Goal: Task Accomplishment & Management: Complete application form

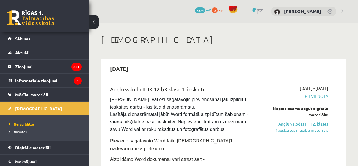
scroll to position [83, 0]
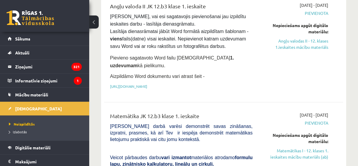
click at [310, 39] on link "Angļu valodas II - 12. klases 1.ieskaites mācību materiāls" at bounding box center [294, 44] width 67 height 12
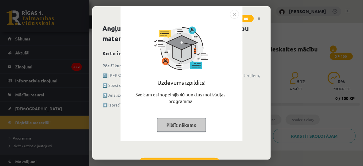
click at [231, 13] on img "Close" at bounding box center [234, 14] width 9 height 9
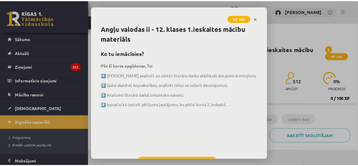
scroll to position [26, 0]
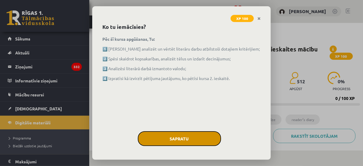
click at [201, 138] on button "Sapratu" at bounding box center [179, 138] width 83 height 15
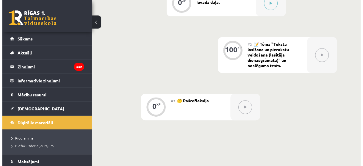
scroll to position [147, 0]
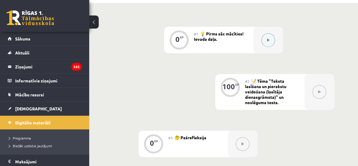
click at [274, 48] on div at bounding box center [268, 40] width 30 height 26
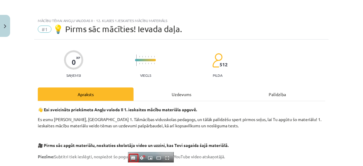
click at [174, 92] on div "Uzdevums" at bounding box center [181, 93] width 96 height 13
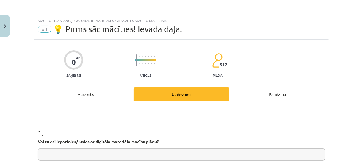
scroll to position [15, 0]
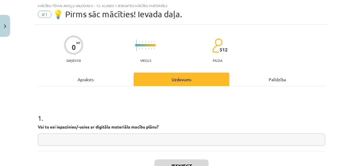
click at [172, 139] on input "text" at bounding box center [181, 139] width 287 height 12
type input "**"
click at [174, 162] on button "Iesniegt" at bounding box center [181, 165] width 54 height 13
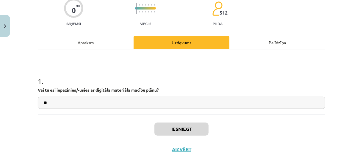
scroll to position [53, 0]
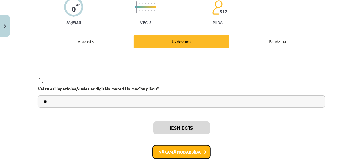
click at [198, 152] on button "Nākamā nodarbība" at bounding box center [181, 152] width 58 height 14
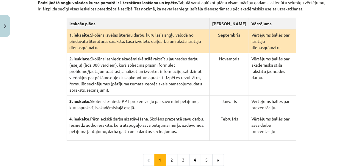
scroll to position [144, 0]
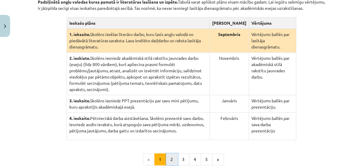
click at [166, 153] on button "2" at bounding box center [172, 159] width 12 height 12
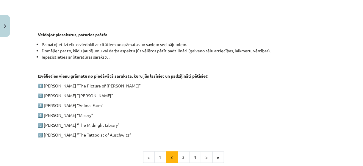
scroll to position [289, 0]
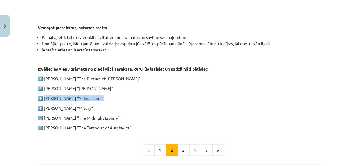
drag, startPoint x: 42, startPoint y: 97, endPoint x: 99, endPoint y: 95, distance: 56.8
click at [99, 95] on p "3️⃣ [PERSON_NAME] “Animal Farm”" at bounding box center [181, 98] width 287 height 6
copy p "[PERSON_NAME] “Animal Farm”"
click at [159, 152] on button "1" at bounding box center [160, 150] width 12 height 12
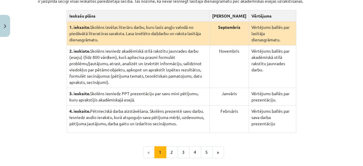
scroll to position [152, 0]
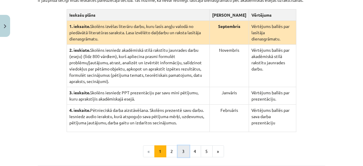
click at [183, 145] on button "3" at bounding box center [183, 151] width 12 height 12
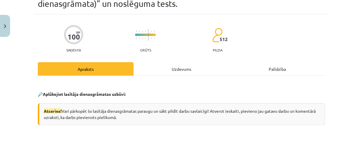
scroll to position [28, 0]
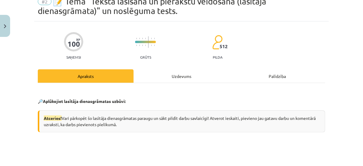
click at [187, 77] on div "Uzdevums" at bounding box center [181, 75] width 96 height 13
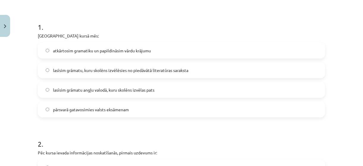
scroll to position [117, 0]
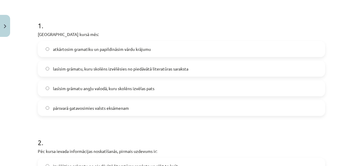
click at [196, 70] on label "lasīsim grāmatu, kuru skolēns izvēlēsies no piedāvātā literatūras saraksta" at bounding box center [181, 68] width 286 height 15
click at [167, 85] on label "lasīsim grāmatu angļu valodā, kuru skolēns izvēlas pats" at bounding box center [181, 88] width 286 height 15
click at [192, 62] on label "lasīsim grāmatu, kuru skolēns izvēlēsies no piedāvātā literatūras saraksta" at bounding box center [181, 68] width 286 height 15
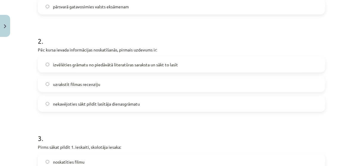
scroll to position [238, 0]
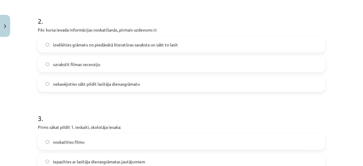
click at [192, 41] on label "izvēlēties grāmatu no piedāvātā literatūras saraksta un sākt to lasīt" at bounding box center [181, 44] width 286 height 15
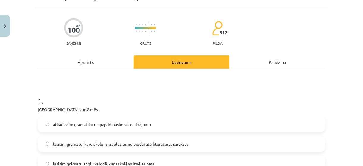
scroll to position [33, 0]
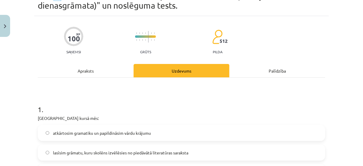
click at [96, 70] on div "Apraksts" at bounding box center [86, 70] width 96 height 13
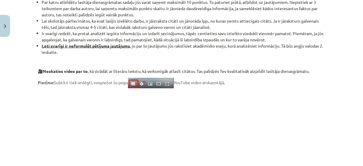
scroll to position [547, 0]
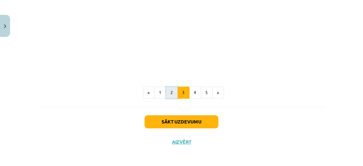
click at [171, 95] on button "2" at bounding box center [172, 93] width 12 height 12
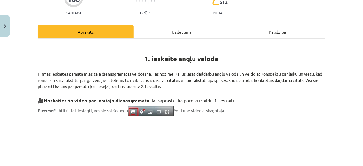
scroll to position [29, 0]
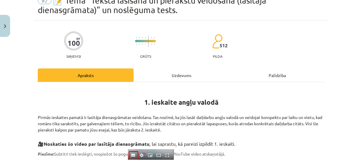
click at [169, 70] on div "Uzdevums" at bounding box center [181, 74] width 96 height 13
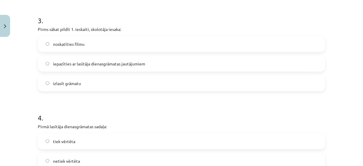
scroll to position [327, 0]
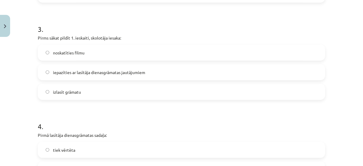
click at [174, 52] on label "noskatīties filmu" at bounding box center [181, 52] width 286 height 15
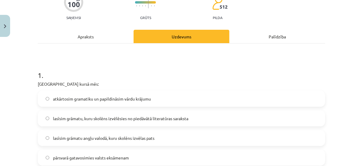
scroll to position [59, 0]
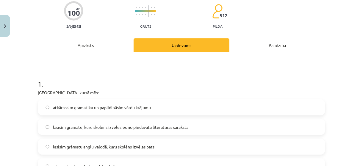
click at [125, 49] on div "Apraksts" at bounding box center [86, 44] width 96 height 13
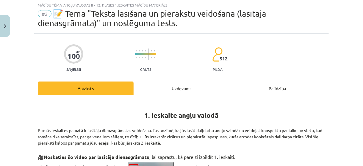
scroll to position [15, 0]
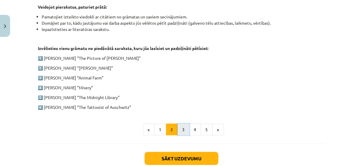
click at [180, 126] on button "3" at bounding box center [183, 130] width 12 height 12
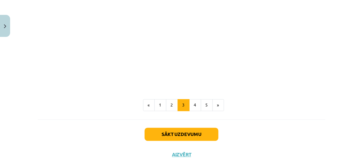
scroll to position [540, 0]
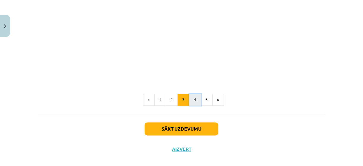
click at [191, 100] on button "4" at bounding box center [195, 100] width 12 height 12
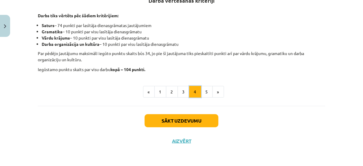
scroll to position [116, 0]
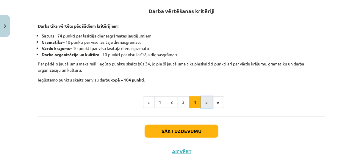
click at [201, 100] on button "5" at bounding box center [207, 102] width 12 height 12
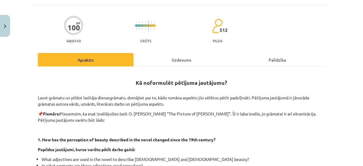
scroll to position [42, 0]
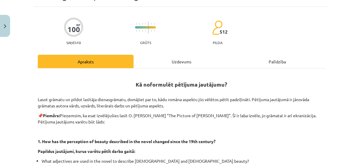
click at [192, 59] on div "Uzdevums" at bounding box center [181, 61] width 96 height 13
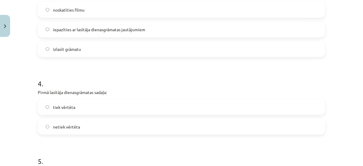
scroll to position [380, 0]
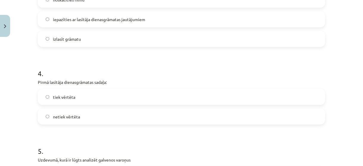
click at [136, 96] on label "tiek vērtēta" at bounding box center [181, 96] width 286 height 15
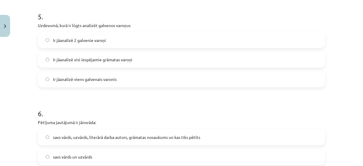
scroll to position [517, 0]
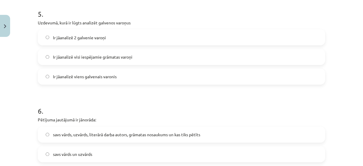
click at [140, 34] on label "Ir jāanalizē 2 galvenie varoņi" at bounding box center [181, 37] width 286 height 15
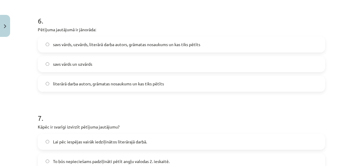
scroll to position [612, 0]
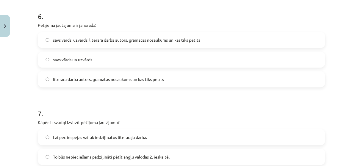
click at [194, 38] on span "savs vārds, uzvārds, literārā darba autors, grāmatas nosaukums un kas tiks pētī…" at bounding box center [126, 40] width 147 height 6
click at [201, 80] on label "literārā darba autors, grāmatas nosaukums un kas tiks pētīts" at bounding box center [181, 79] width 286 height 15
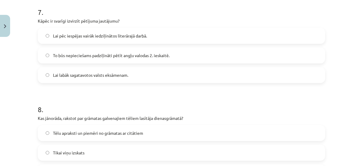
scroll to position [715, 0]
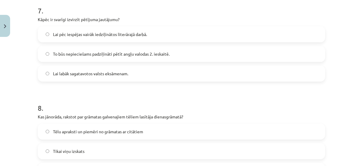
click at [172, 53] on label "To būs nepieciešams padziļināti pētīt angļu valodas 2. ieskaitē." at bounding box center [181, 53] width 286 height 15
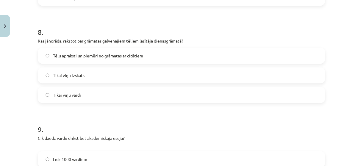
scroll to position [802, 0]
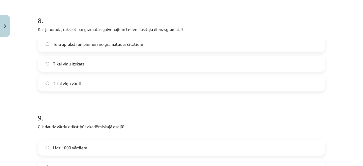
click at [177, 38] on label "Tēlu apraksti un piemēri no grāmatas ar citātiem" at bounding box center [181, 44] width 286 height 15
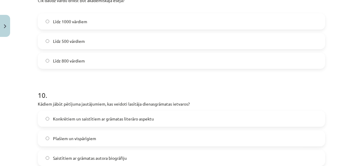
scroll to position [878, 0]
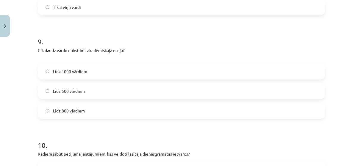
click at [151, 113] on label "Līdz 800 vārdiem" at bounding box center [181, 110] width 286 height 15
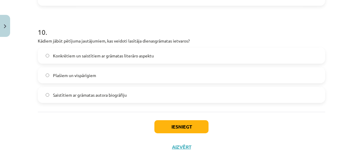
scroll to position [996, 0]
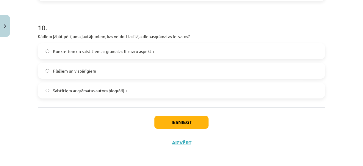
click at [161, 48] on label "Konkrētiem un saistītiem ar grāmatas literāro aspektu" at bounding box center [181, 51] width 286 height 15
click at [160, 116] on button "Iesniegt" at bounding box center [181, 122] width 54 height 13
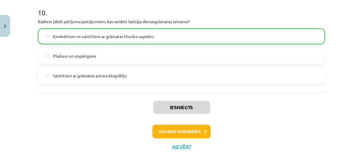
scroll to position [1009, 0]
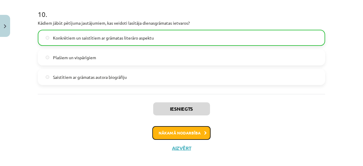
click at [192, 135] on button "Nākamā nodarbība" at bounding box center [181, 133] width 58 height 14
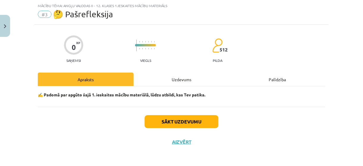
click at [176, 75] on div "Uzdevums" at bounding box center [181, 79] width 96 height 13
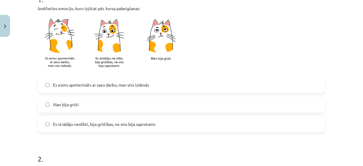
scroll to position [137, 0]
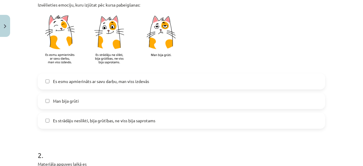
click at [158, 80] on label "Es esmu apmierināts ar savu darbu, man viss izdevās" at bounding box center [181, 81] width 286 height 15
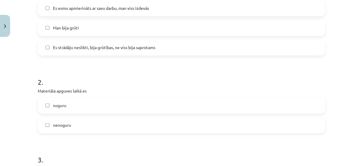
scroll to position [211, 0]
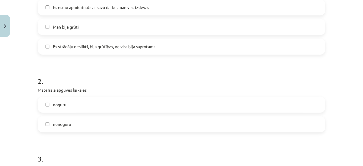
click at [254, 40] on label "Es strādāju neslikti, bija grūtības, ne viss bija saprotams" at bounding box center [181, 46] width 286 height 15
click at [207, 3] on label "Es esmu apmierināts ar savu darbu, man viss izdevās" at bounding box center [181, 7] width 286 height 15
click at [85, 124] on label "nenoguru" at bounding box center [181, 124] width 286 height 15
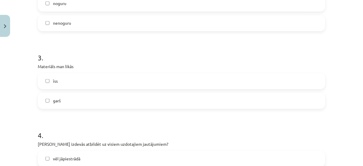
scroll to position [315, 0]
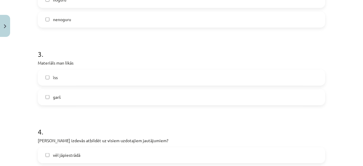
click at [207, 74] on label "īss" at bounding box center [181, 77] width 286 height 15
drag, startPoint x: 207, startPoint y: 74, endPoint x: 198, endPoint y: 97, distance: 25.3
click at [198, 97] on div "īss garš" at bounding box center [181, 88] width 287 height 36
click at [198, 97] on label "garš" at bounding box center [181, 97] width 286 height 15
click at [195, 90] on label "garš" at bounding box center [181, 97] width 286 height 15
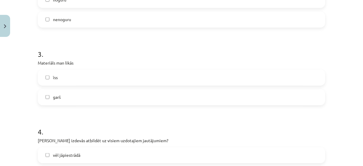
click at [198, 75] on label "īss" at bounding box center [181, 77] width 286 height 15
click at [188, 98] on label "garš" at bounding box center [181, 97] width 286 height 15
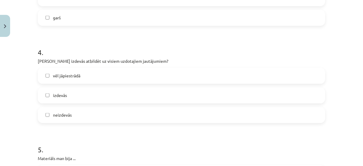
scroll to position [400, 0]
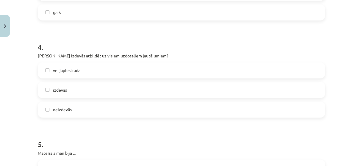
click at [207, 85] on label "izdevās" at bounding box center [181, 90] width 286 height 15
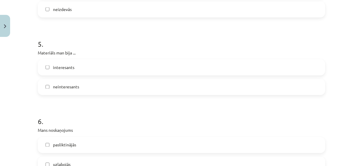
scroll to position [502, 0]
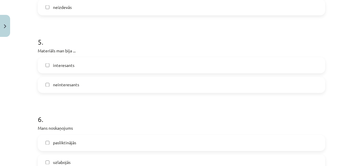
click at [144, 63] on label "interesants" at bounding box center [181, 65] width 286 height 15
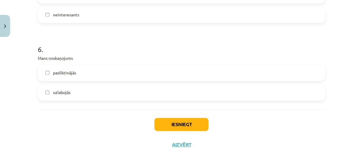
scroll to position [574, 0]
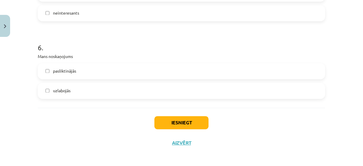
click at [187, 68] on label "pasliktinājās" at bounding box center [181, 71] width 286 height 15
click at [171, 120] on button "Iesniegt" at bounding box center [181, 122] width 54 height 13
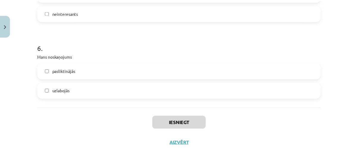
scroll to position [141, 0]
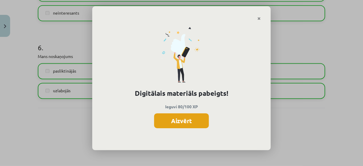
click at [187, 123] on button "Aizvērt" at bounding box center [181, 120] width 55 height 15
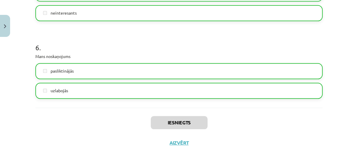
click at [176, 138] on div "Iesniegts Aizvērt" at bounding box center [178, 129] width 287 height 42
click at [176, 141] on button "Aizvērt" at bounding box center [179, 143] width 23 height 6
